Goal: Contribute content: Contribute content

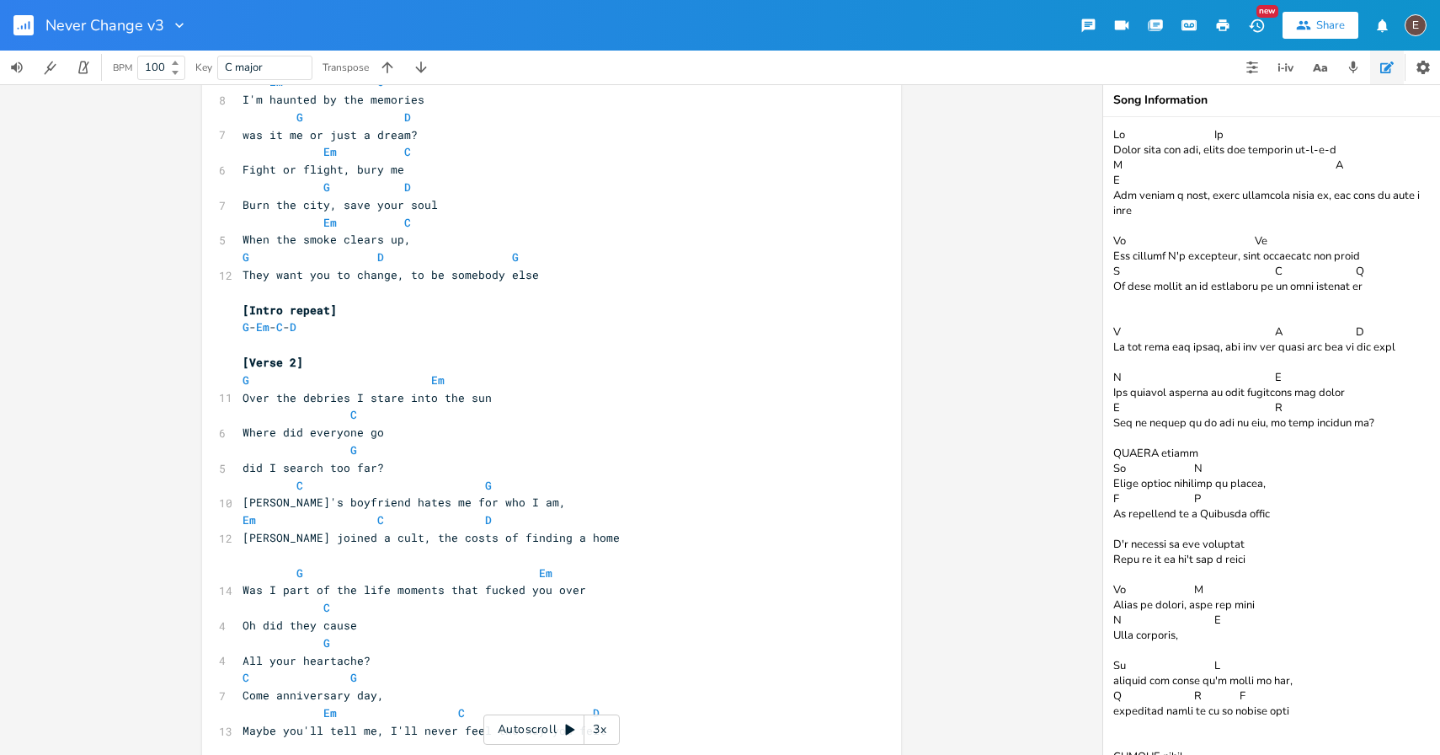
scroll to position [740, 0]
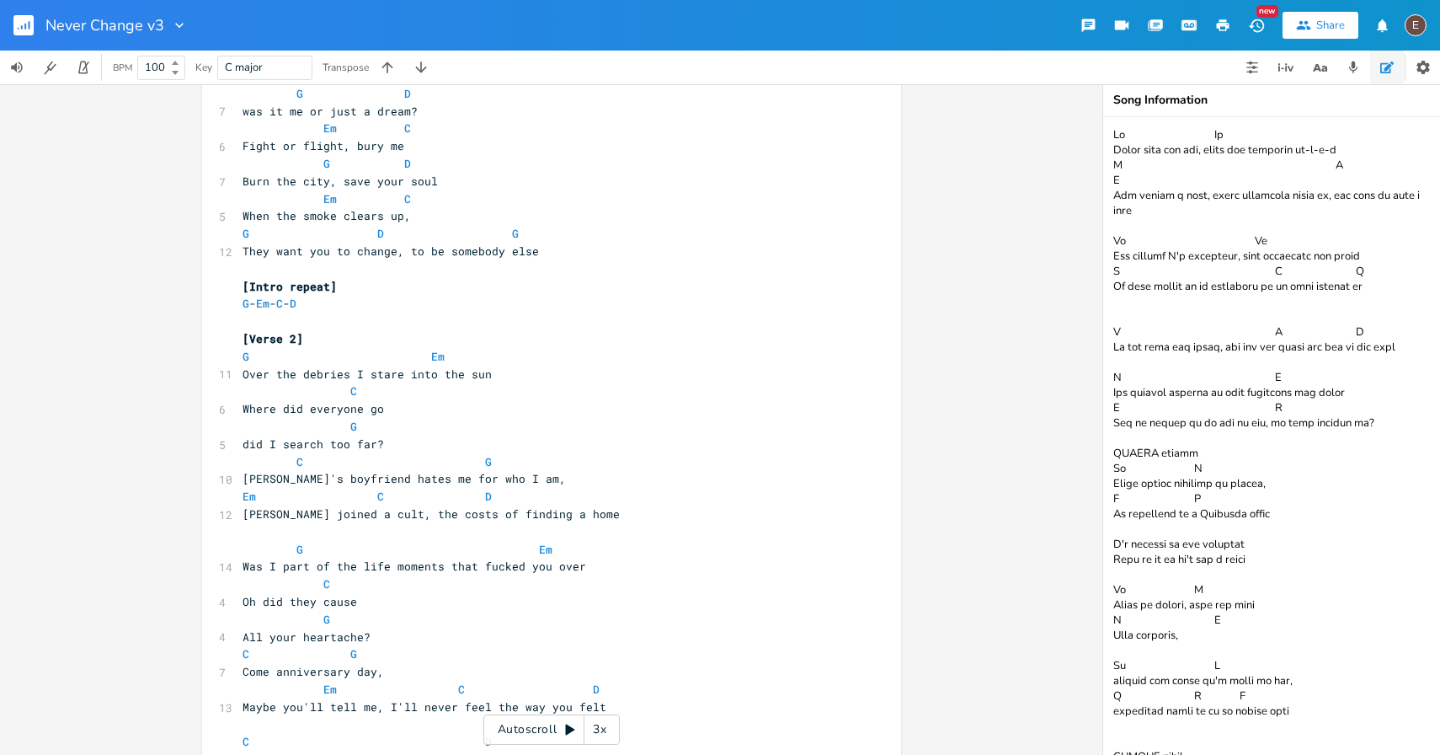
click at [289, 468] on span at bounding box center [283, 462] width 27 height 18
click at [496, 462] on span at bounding box center [498, 462] width 27 height 18
click at [239, 499] on pre "Em C D" at bounding box center [543, 497] width 608 height 18
click at [252, 517] on span "[PERSON_NAME] joined a cult, the costs of finding a home" at bounding box center [431, 513] width 377 height 15
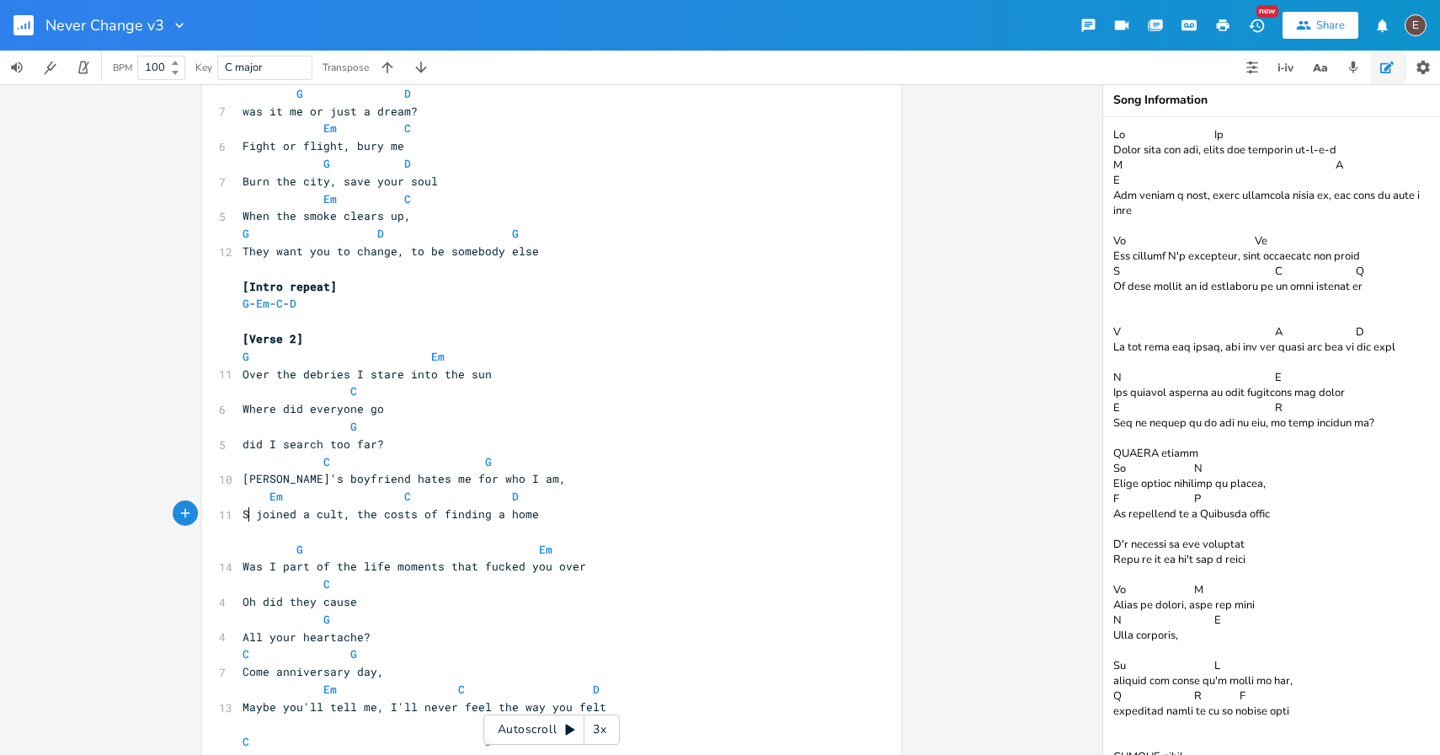
type textarea "[PERSON_NAME]"
click at [371, 518] on span "[PERSON_NAME] joined a cult, the costs of finding a home" at bounding box center [431, 513] width 377 height 15
type textarea "is th"
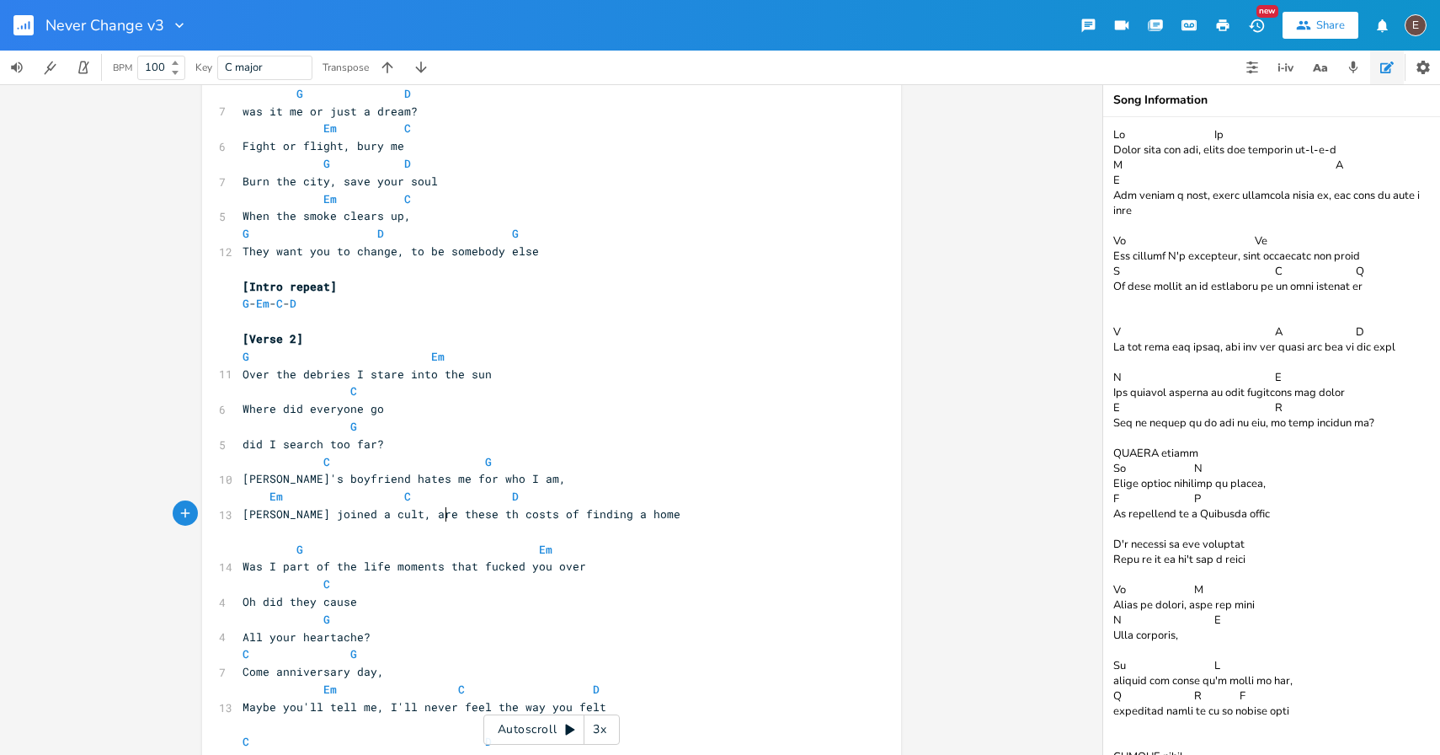
scroll to position [0, 65]
type textarea "are these the"
click at [512, 502] on span "D" at bounding box center [515, 497] width 7 height 16
click at [382, 500] on span at bounding box center [390, 497] width 27 height 18
click at [494, 490] on span at bounding box center [498, 497] width 27 height 18
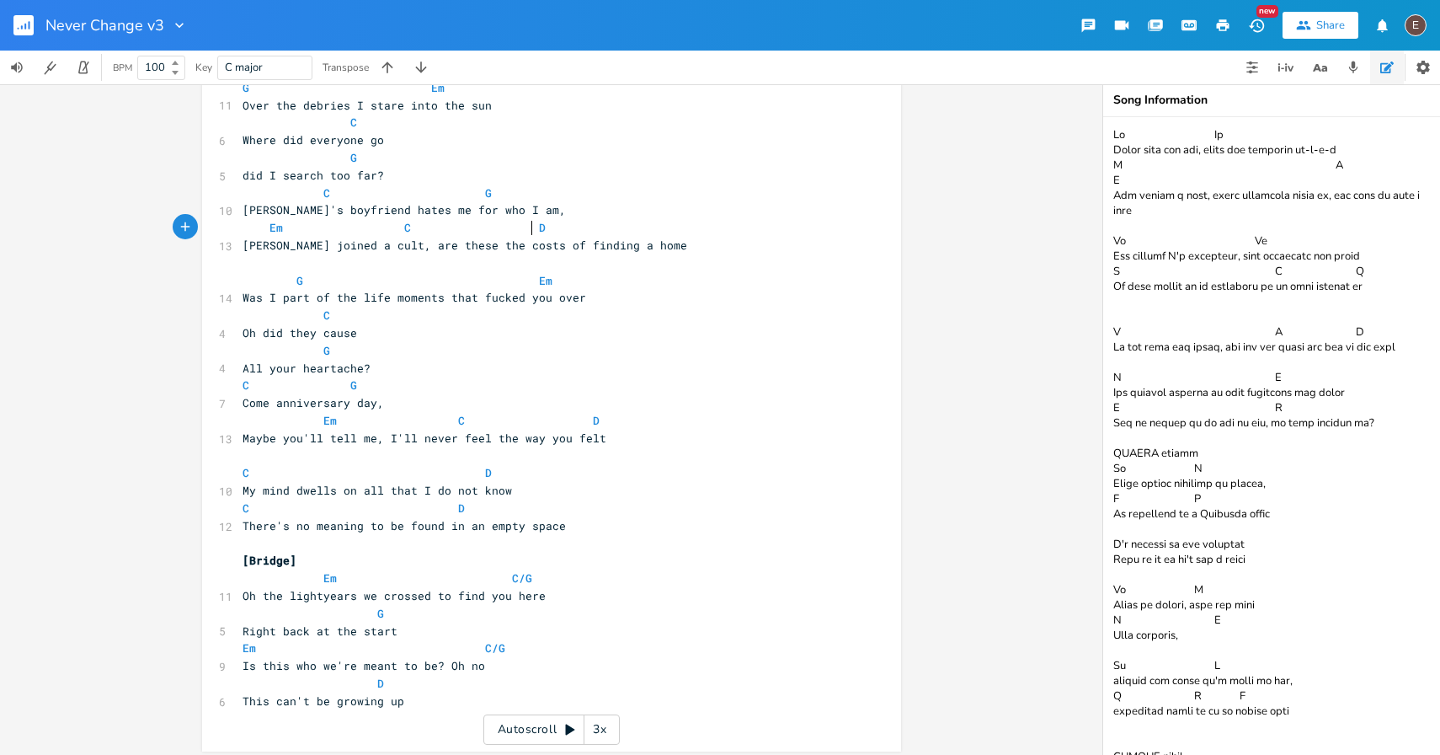
scroll to position [1016, 0]
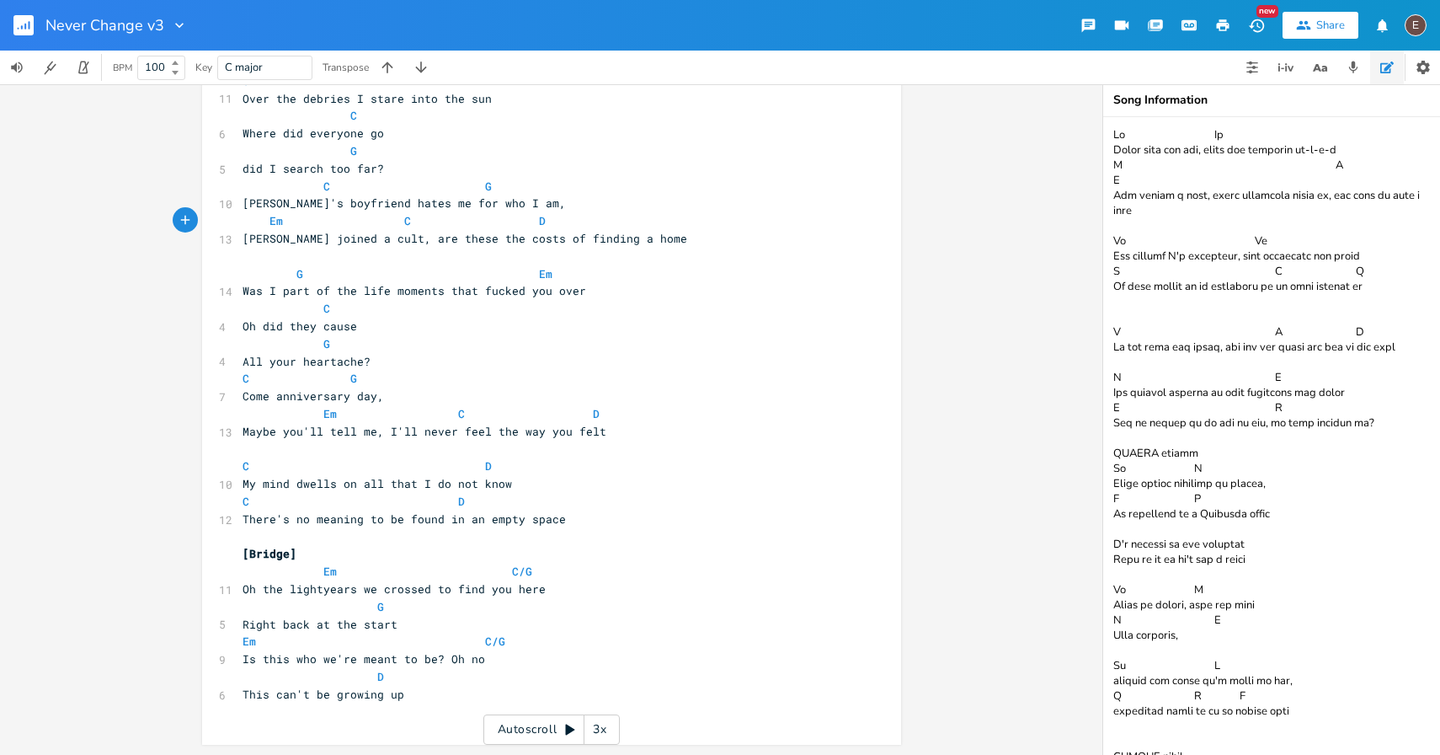
click at [591, 520] on pre "There's no meaning to be found in an empty space" at bounding box center [543, 519] width 608 height 18
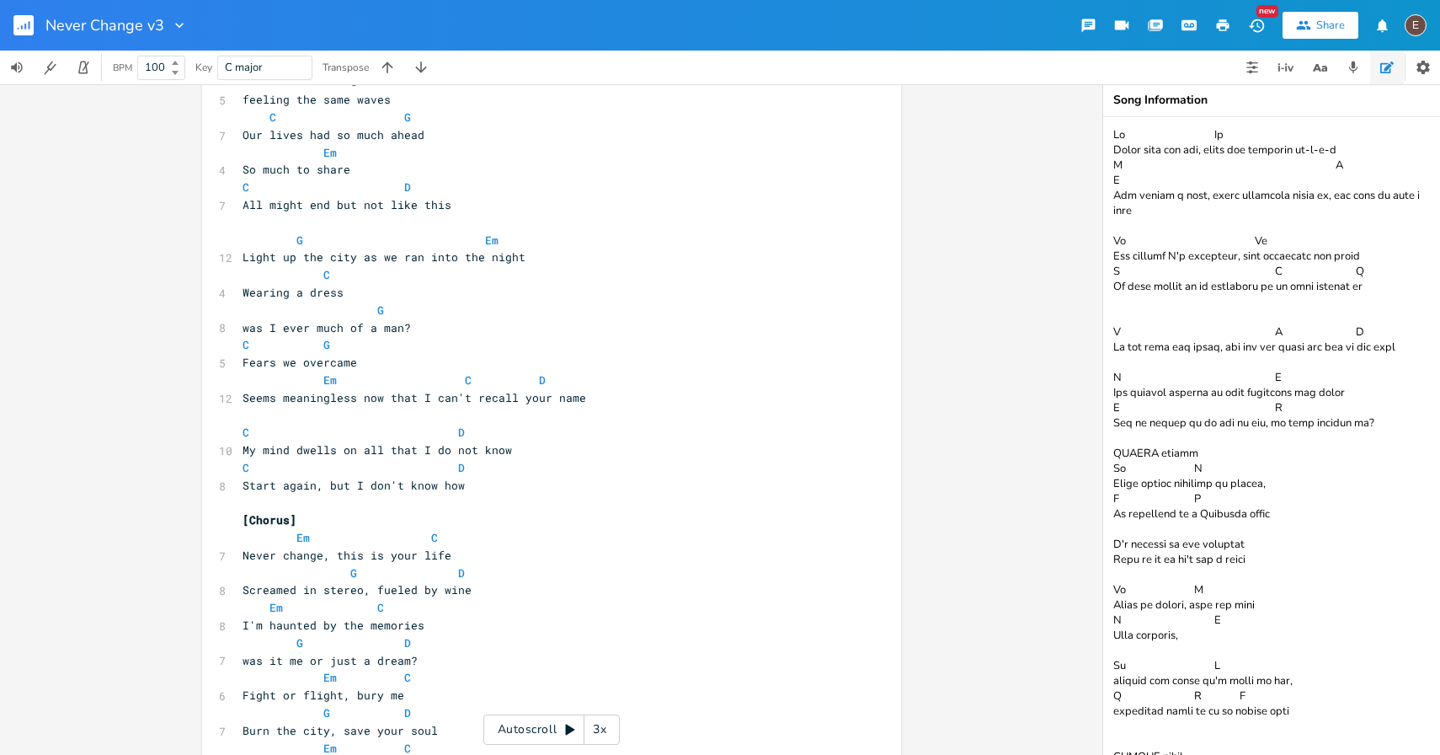
scroll to position [189, 0]
click at [383, 262] on span "Light up the city as we ran into the night" at bounding box center [384, 259] width 283 height 15
type textarea "we"
click at [383, 262] on span "Light up the city as we ran into the night" at bounding box center [384, 259] width 283 height 15
click at [389, 262] on span "Light up the city as we ran into the night" at bounding box center [384, 259] width 283 height 15
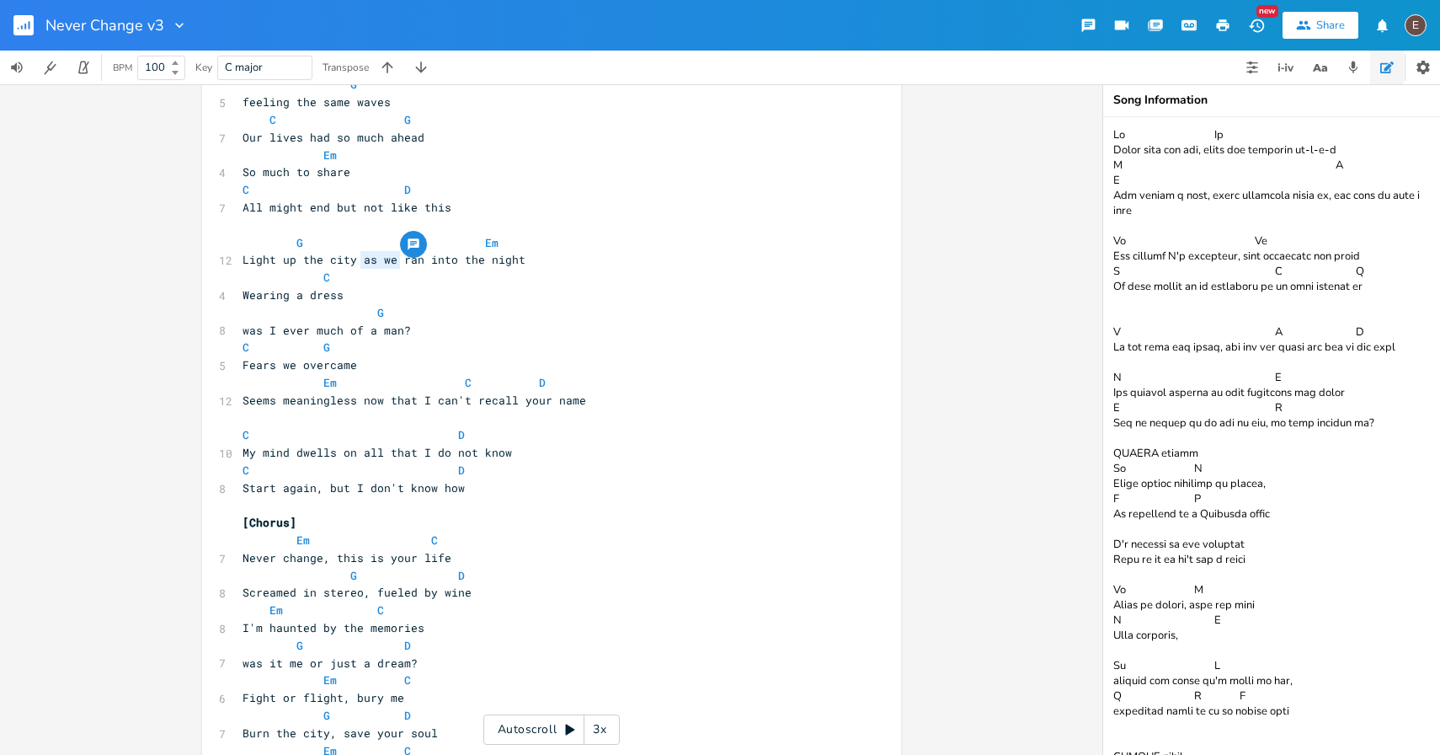
drag, startPoint x: 392, startPoint y: 262, endPoint x: 356, endPoint y: 262, distance: 36.2
click at [356, 262] on span "Light up the city as we ran into the night" at bounding box center [384, 259] width 283 height 15
type textarea "and"
click at [394, 261] on span "Light up the city and ran into the night" at bounding box center [378, 259] width 270 height 15
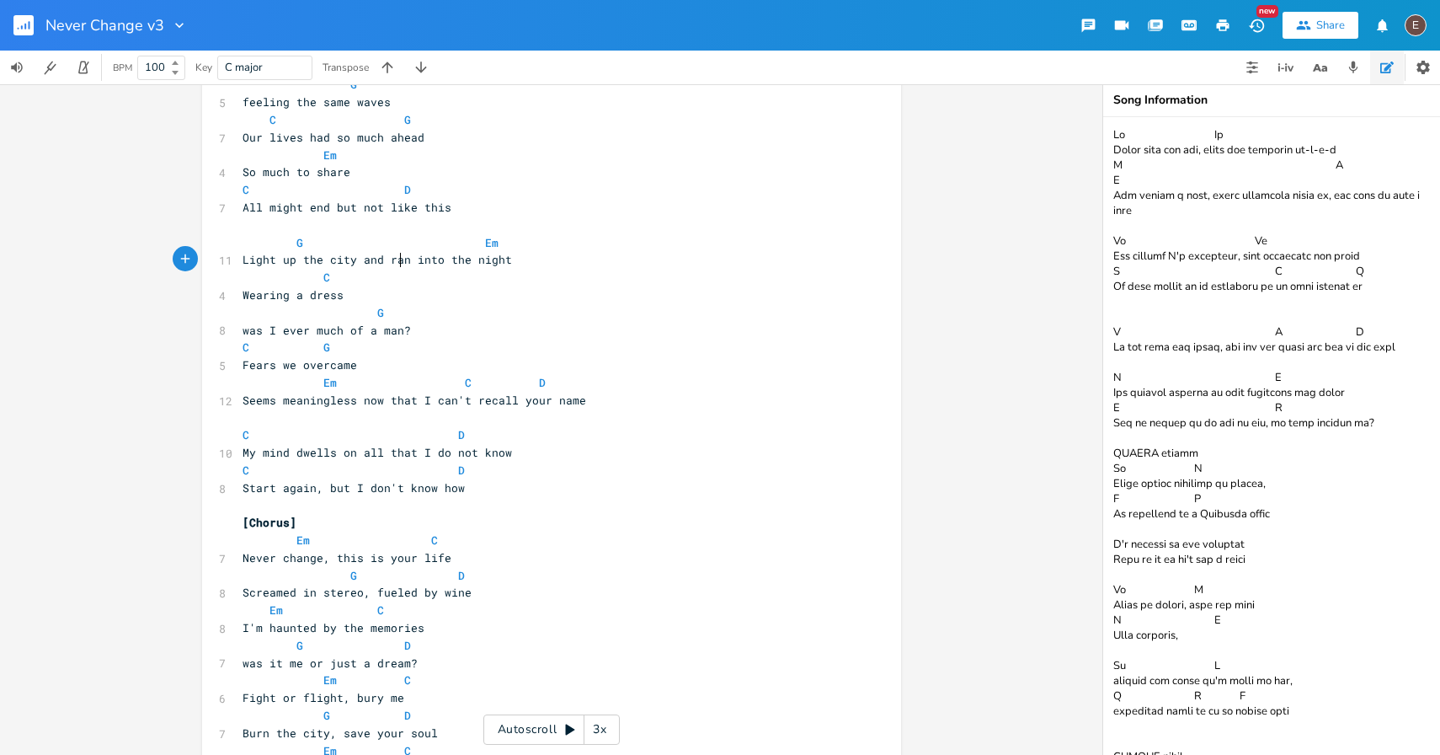
type textarea "u"
click at [252, 296] on span "Wearing a dress" at bounding box center [293, 294] width 101 height 15
type textarea "Wearing"
click at [252, 296] on span "Wearing a dress" at bounding box center [293, 294] width 101 height 15
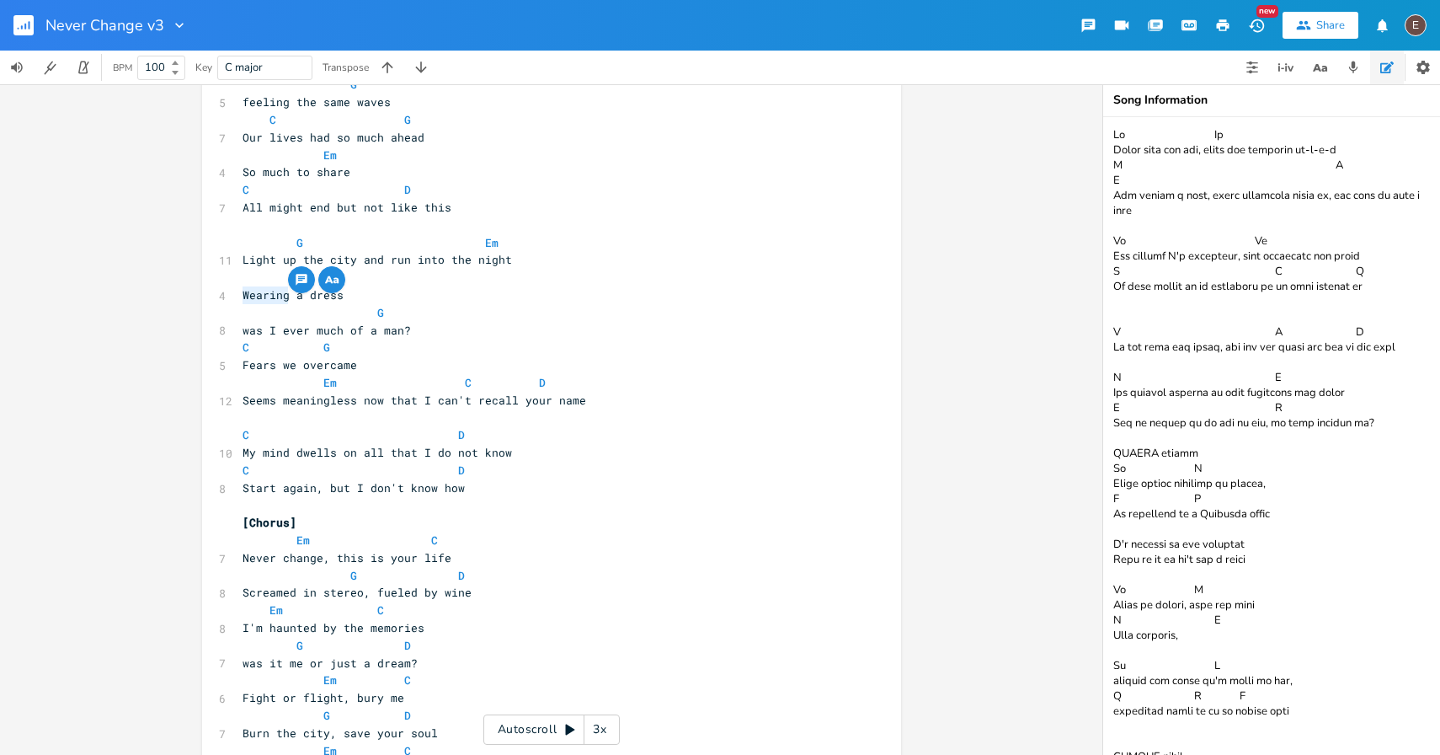
click at [293, 301] on span "Wearing a dress" at bounding box center [293, 294] width 101 height 15
type textarea "this black"
click at [310, 273] on span at bounding box center [309, 278] width 27 height 18
click at [382, 318] on span "G" at bounding box center [317, 312] width 148 height 15
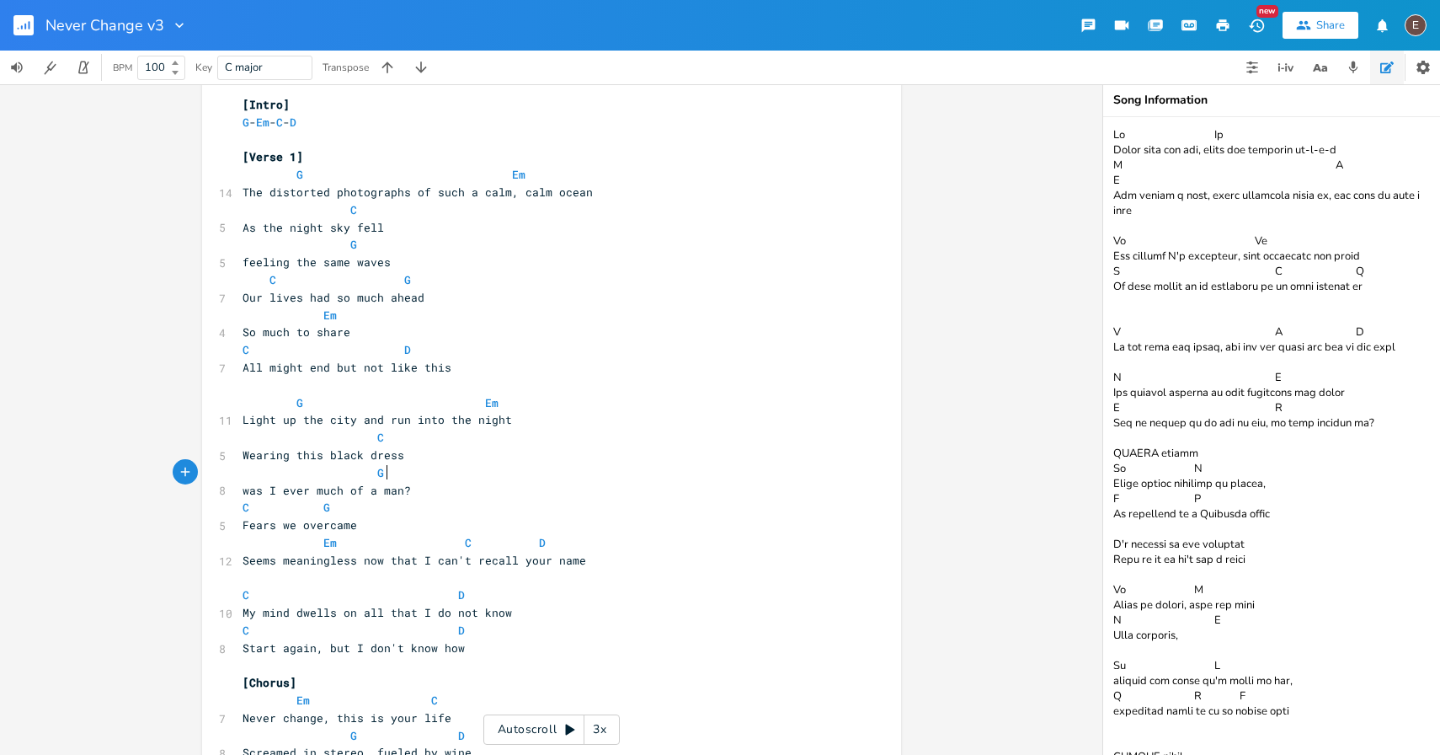
scroll to position [28, 0]
